Goal: Task Accomplishment & Management: Complete application form

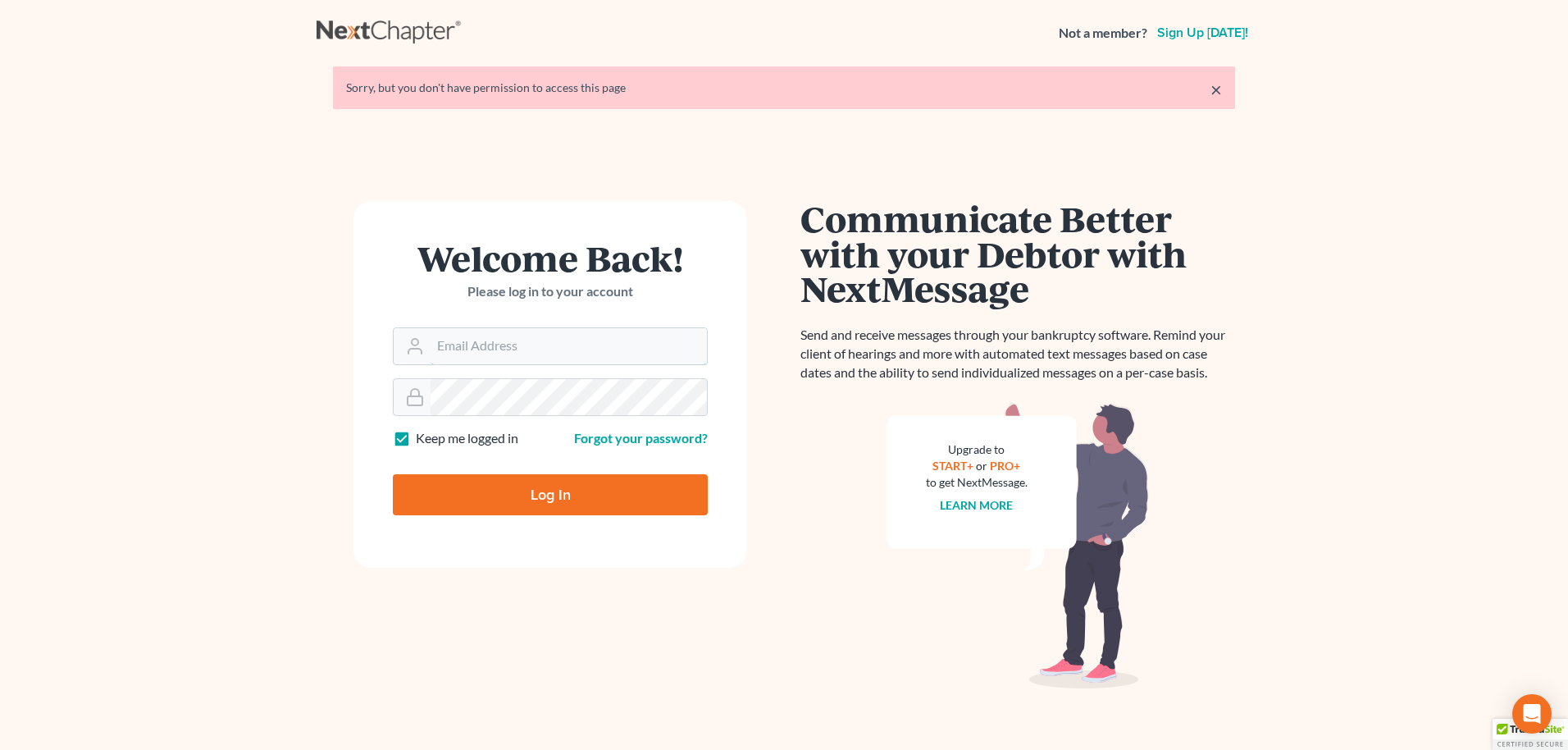
type input "[EMAIL_ADDRESS][DOMAIN_NAME]"
click at [548, 492] on input "Log In" at bounding box center [551, 494] width 315 height 41
type input "Thinking..."
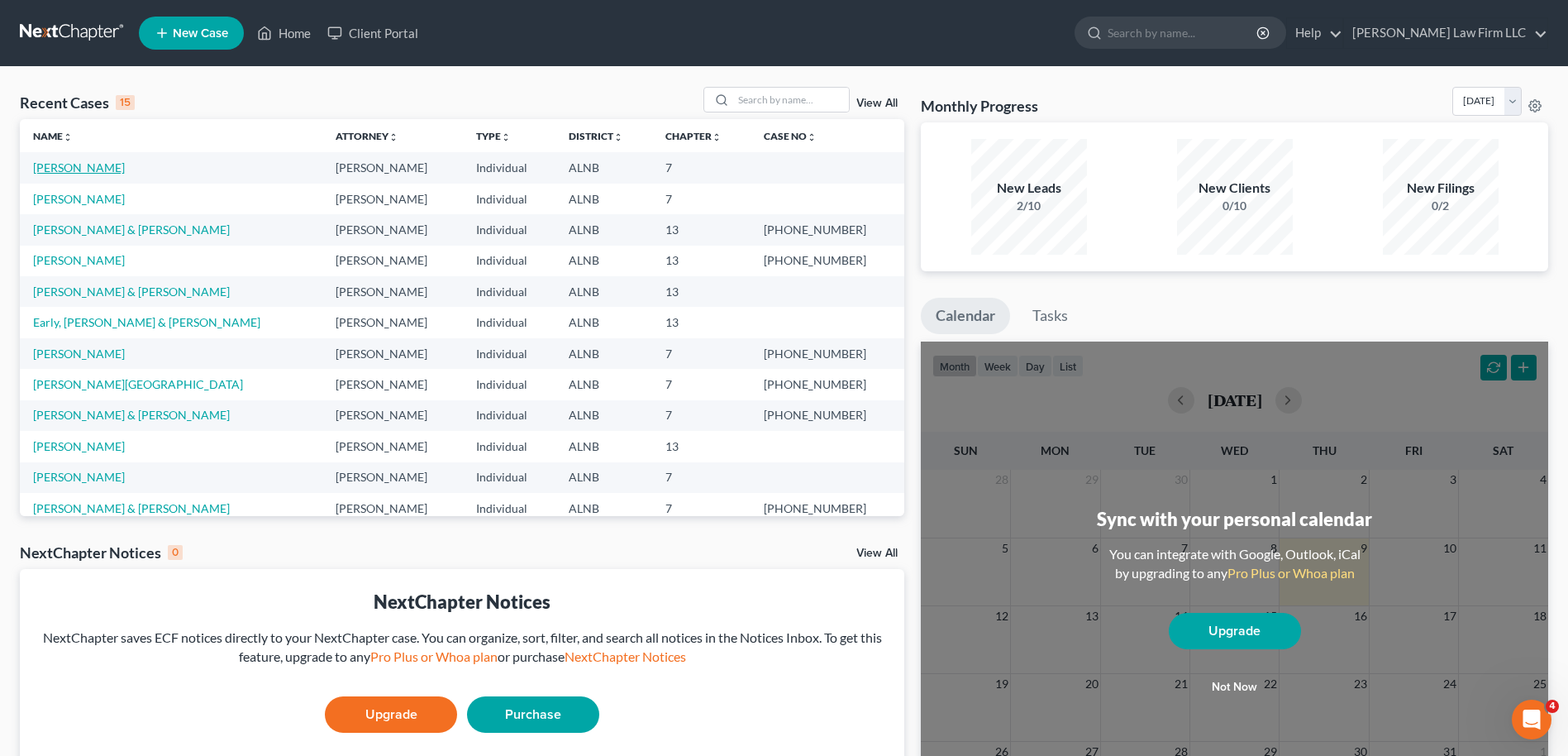
click at [73, 164] on link "Isbell, Delena" at bounding box center [79, 168] width 92 height 14
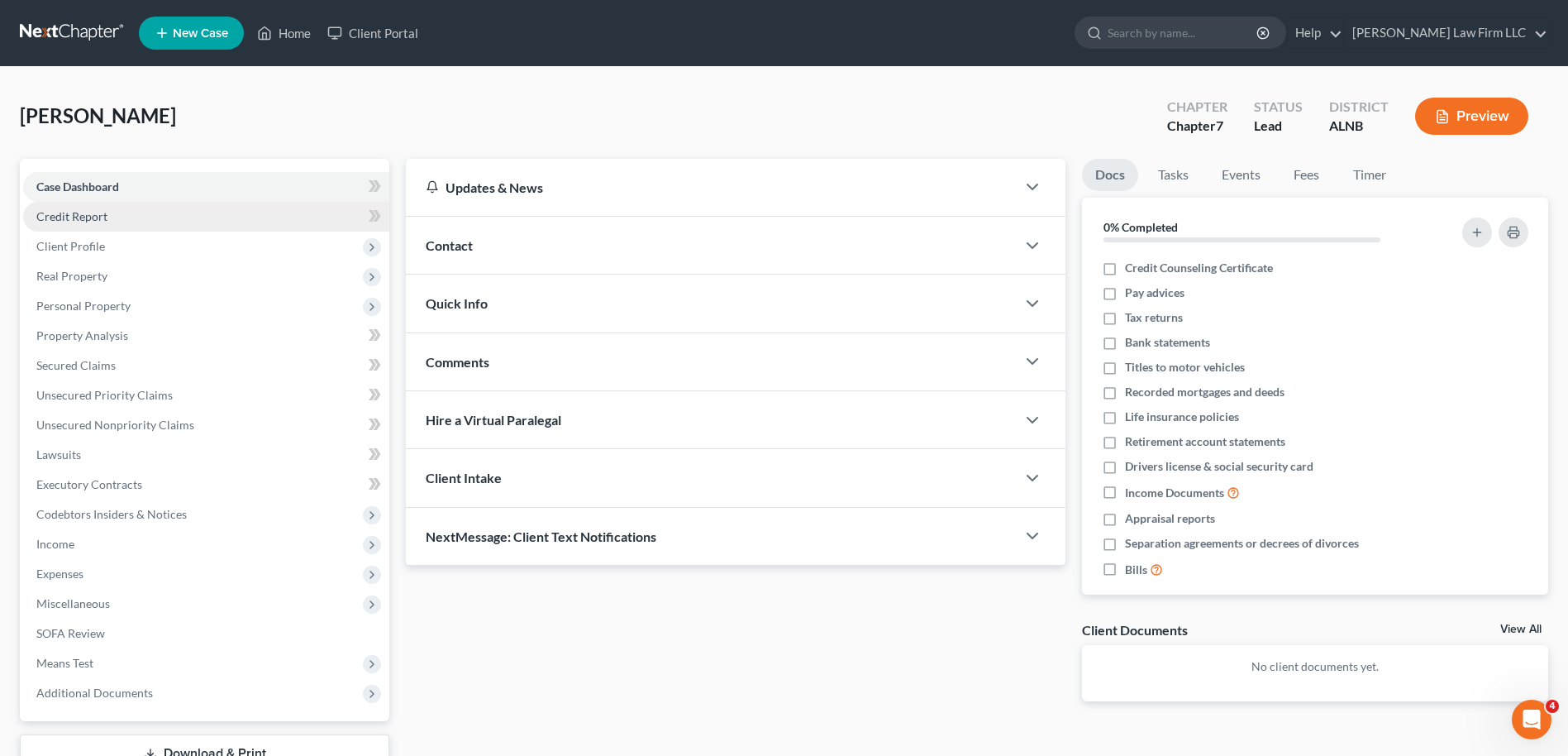
click at [78, 218] on span "Credit Report" at bounding box center [72, 216] width 71 height 14
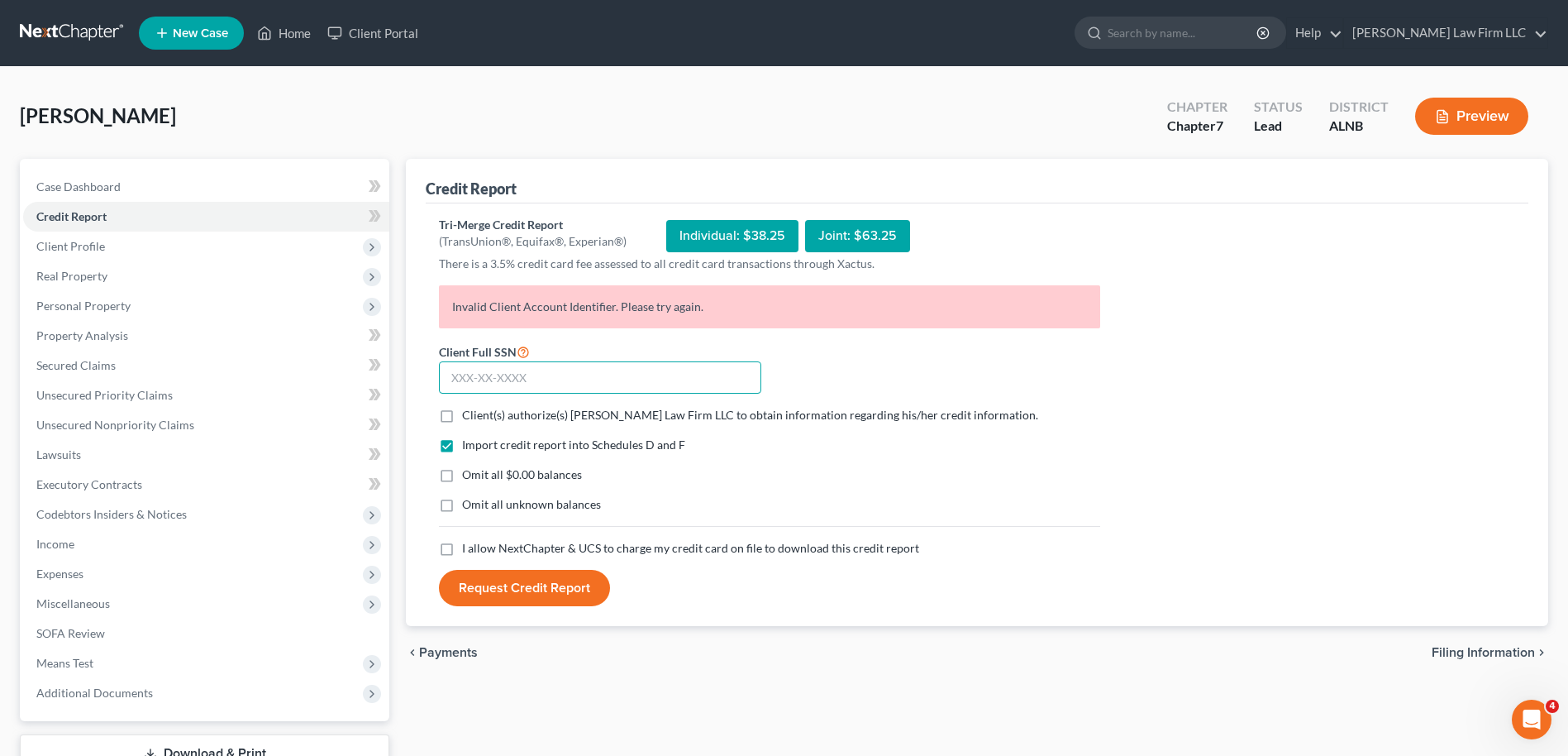
click at [535, 378] on input "text" at bounding box center [600, 378] width 323 height 33
type input "422-13-3391"
click at [462, 414] on label "Client(s) authorize(s) Thompson Law Firm LLC to obtain information regarding hi…" at bounding box center [750, 415] width 576 height 17
click at [469, 414] on input "Client(s) authorize(s) Thompson Law Firm LLC to obtain information regarding hi…" at bounding box center [474, 412] width 11 height 11
checkbox input "true"
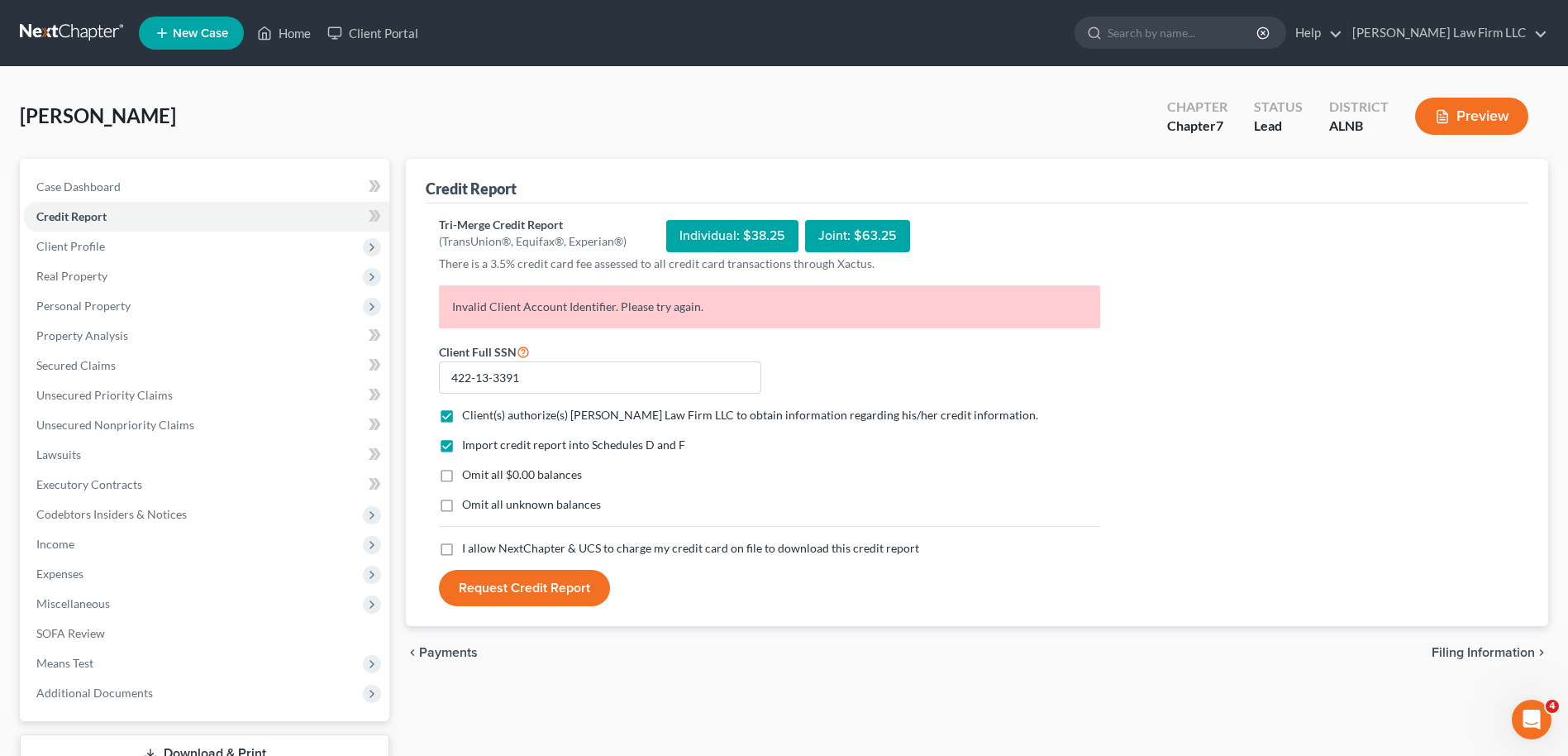
click at [462, 473] on label "Omit all $0.00 balances" at bounding box center [521, 474] width 120 height 17
click at [469, 473] on input "Omit all $0.00 balances" at bounding box center [474, 472] width 11 height 11
checkbox input "true"
click at [462, 549] on label "I allow NextChapter & UCS to charge my credit card on file to download this cre…" at bounding box center [690, 548] width 457 height 17
click at [469, 549] on input "I allow NextChapter & UCS to charge my credit card on file to download this cre…" at bounding box center [474, 545] width 11 height 11
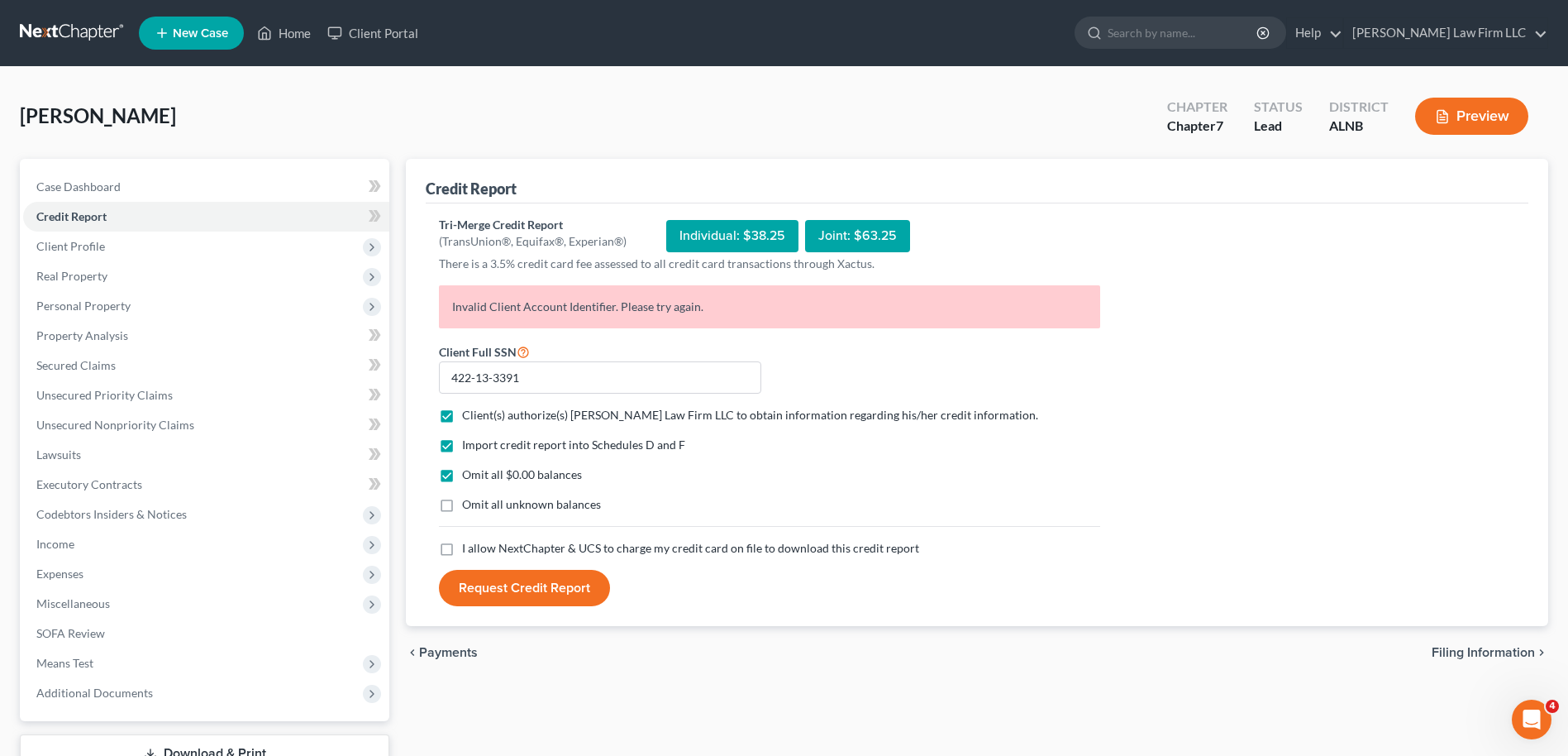
checkbox input "true"
click at [519, 584] on button "Request Credit Report" at bounding box center [524, 588] width 171 height 36
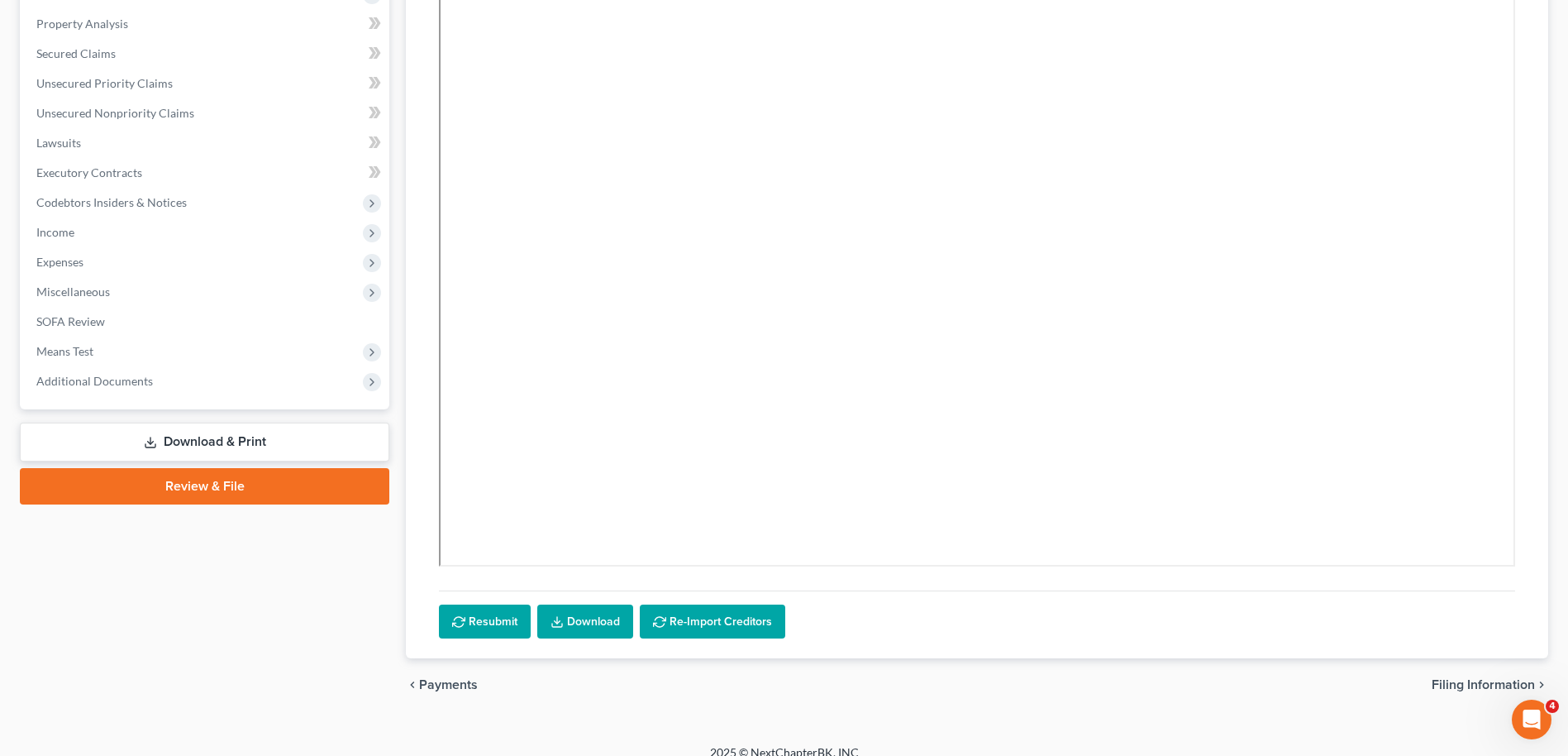
scroll to position [330, 0]
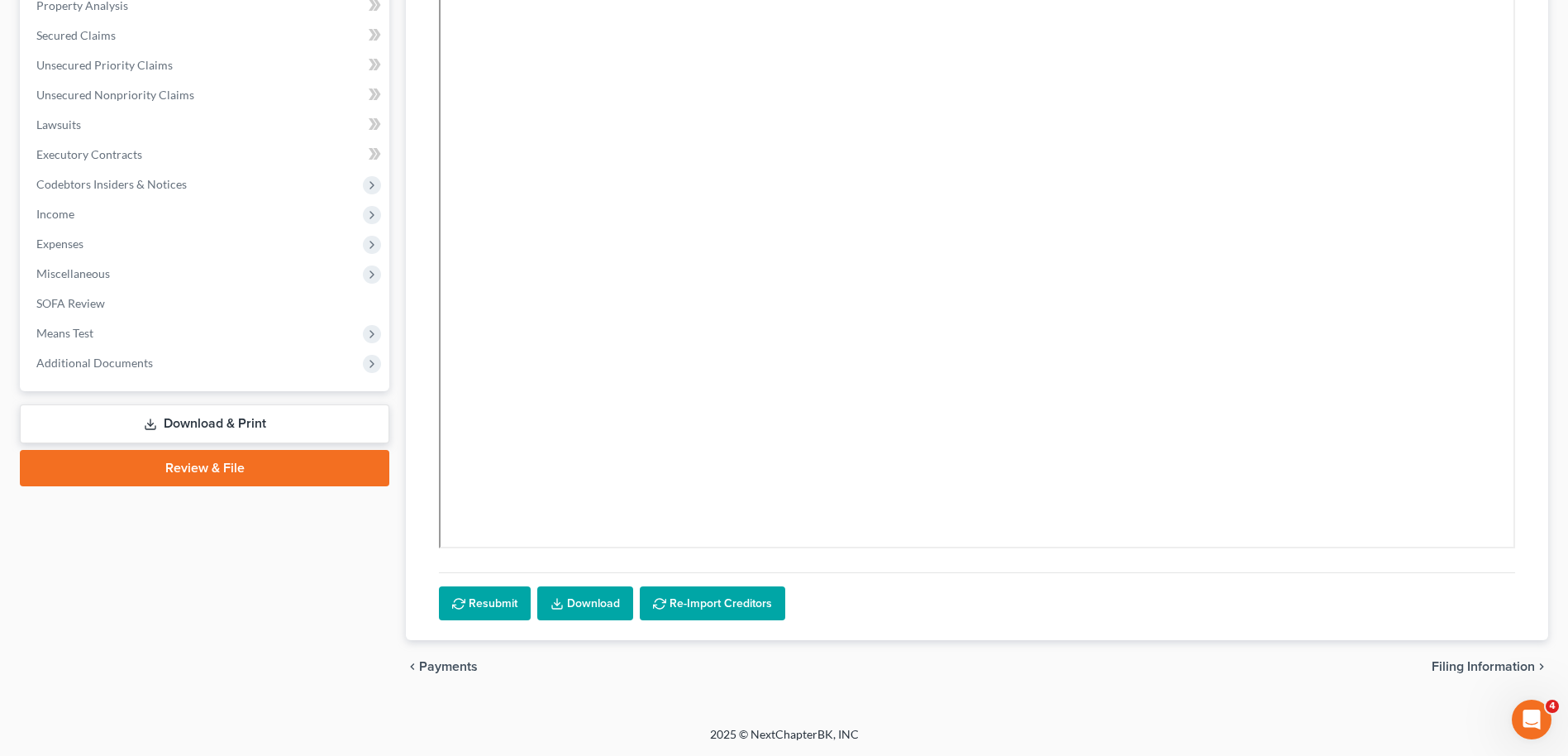
click at [586, 597] on link "Download" at bounding box center [585, 603] width 96 height 35
